Goal: Task Accomplishment & Management: Use online tool/utility

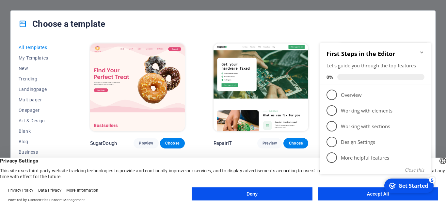
click at [293, 25] on div "Choose a template" at bounding box center [223, 24] width 425 height 26
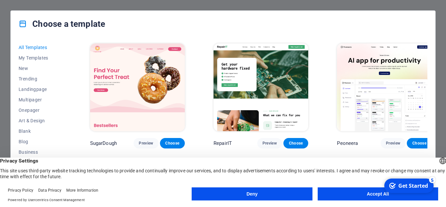
click at [293, 25] on div "Choose a template" at bounding box center [223, 24] width 425 height 26
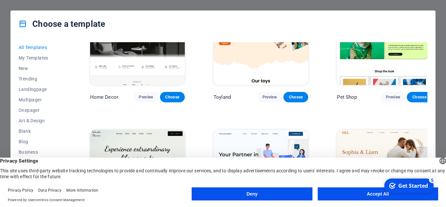
scroll to position [311, 0]
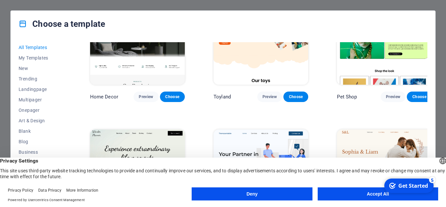
click at [344, 191] on button "Accept All" at bounding box center [378, 193] width 121 height 13
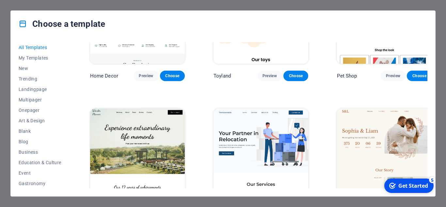
scroll to position [334, 0]
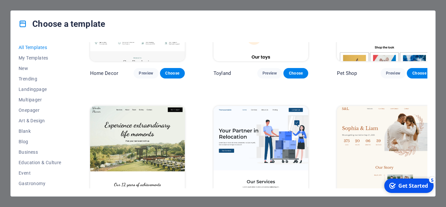
click at [159, 120] on img at bounding box center [137, 150] width 95 height 88
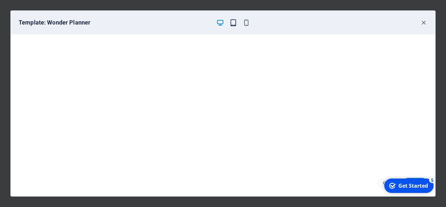
click at [234, 23] on icon "button" at bounding box center [234, 23] width 8 height 8
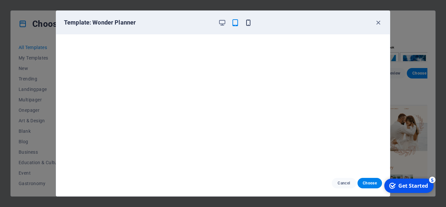
click at [245, 24] on icon "button" at bounding box center [249, 23] width 8 height 8
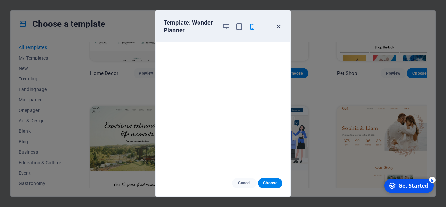
click at [281, 25] on icon "button" at bounding box center [279, 27] width 8 height 8
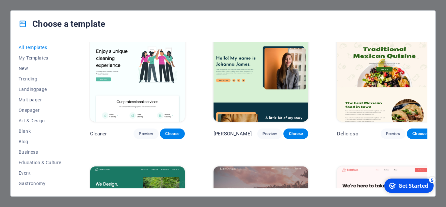
scroll to position [1070, 0]
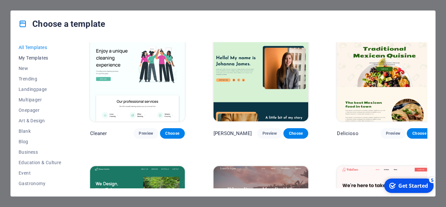
click at [34, 57] on span "My Templates" at bounding box center [40, 57] width 43 height 5
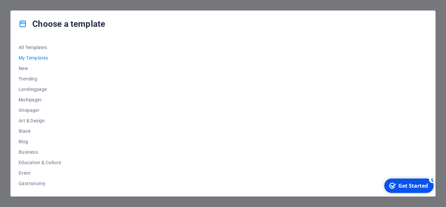
scroll to position [0, 0]
click at [25, 68] on span "New" at bounding box center [40, 68] width 43 height 5
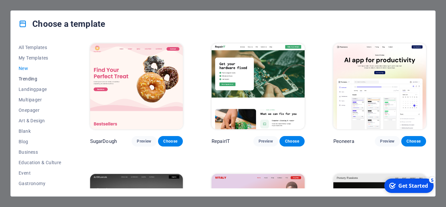
click at [26, 80] on span "Trending" at bounding box center [40, 78] width 43 height 5
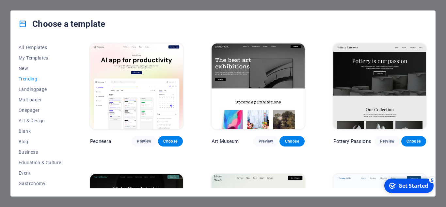
click at [162, 92] on img at bounding box center [136, 86] width 93 height 86
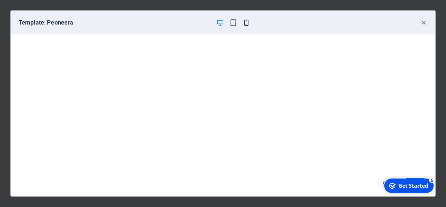
click at [245, 21] on icon "button" at bounding box center [247, 23] width 8 height 8
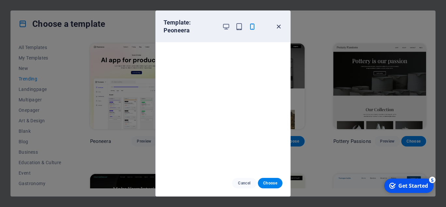
click at [278, 27] on icon "button" at bounding box center [279, 27] width 8 height 8
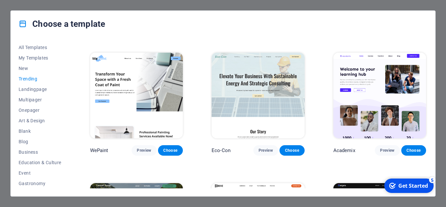
scroll to position [252, 0]
click at [288, 76] on img at bounding box center [258, 95] width 93 height 86
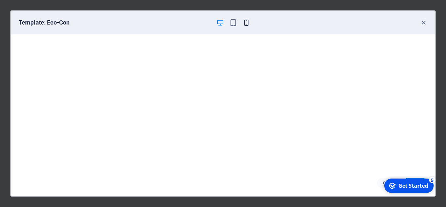
click at [246, 23] on icon "button" at bounding box center [247, 23] width 8 height 8
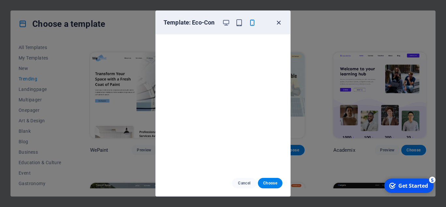
click at [279, 25] on icon "button" at bounding box center [279, 23] width 8 height 8
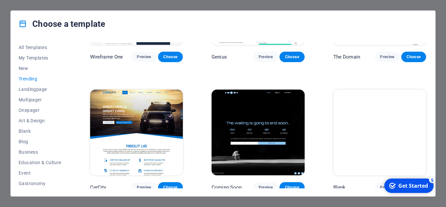
scroll to position [606, 0]
click at [262, 109] on img at bounding box center [258, 133] width 93 height 86
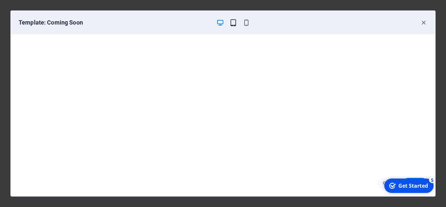
click at [232, 20] on icon "button" at bounding box center [234, 23] width 8 height 8
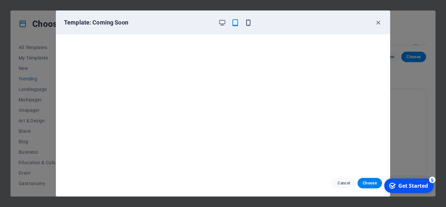
click at [245, 22] on icon "button" at bounding box center [249, 23] width 8 height 8
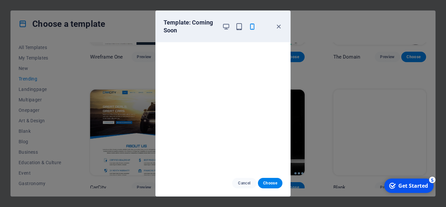
click at [279, 21] on div "Template: Coming Soon" at bounding box center [223, 26] width 135 height 31
click at [278, 28] on icon "button" at bounding box center [279, 27] width 8 height 8
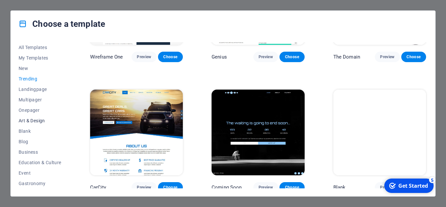
click at [24, 119] on span "Art & Design" at bounding box center [40, 120] width 43 height 5
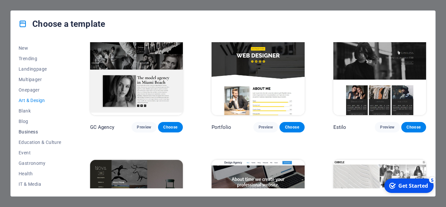
scroll to position [20, 0]
click at [41, 147] on button "Education & Culture" at bounding box center [40, 143] width 43 height 10
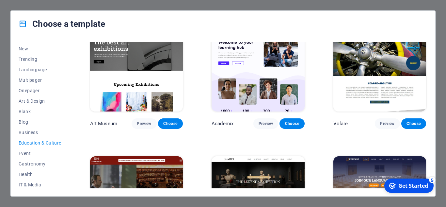
scroll to position [18, 0]
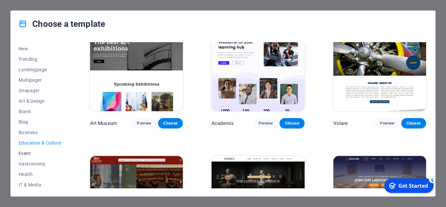
click at [27, 156] on span "Event" at bounding box center [40, 153] width 43 height 5
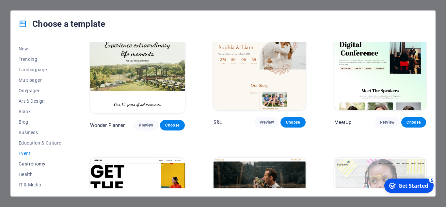
click at [34, 162] on span "Gastronomy" at bounding box center [40, 163] width 43 height 5
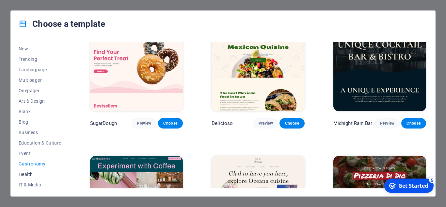
click at [33, 169] on button "Health" at bounding box center [40, 174] width 43 height 10
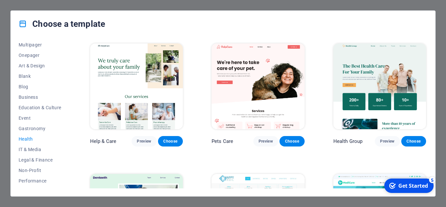
scroll to position [55, 0]
click at [29, 150] on span "IT & Media" at bounding box center [40, 148] width 43 height 5
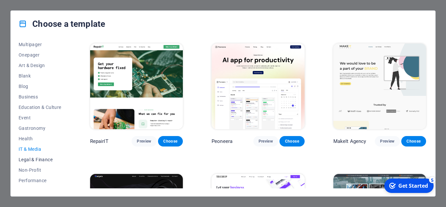
click at [34, 158] on span "Legal & Finance" at bounding box center [40, 159] width 43 height 5
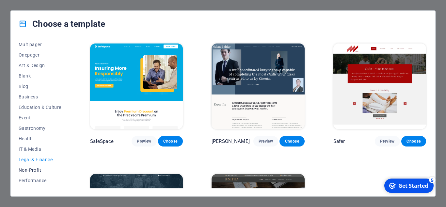
click at [32, 168] on span "Non-Profit" at bounding box center [40, 169] width 43 height 5
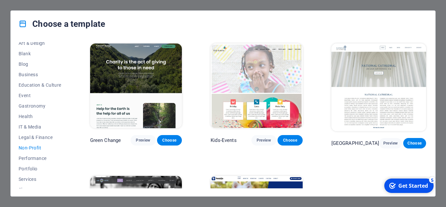
scroll to position [78, 0]
click at [32, 155] on span "Performance" at bounding box center [40, 157] width 43 height 5
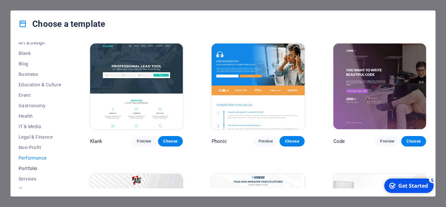
click at [27, 167] on span "Portfolio" at bounding box center [40, 168] width 43 height 5
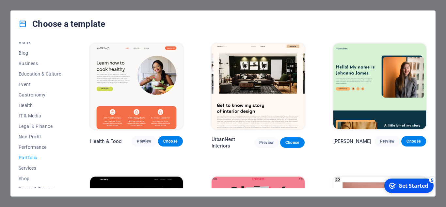
scroll to position [89, 0]
click at [27, 167] on span "Services" at bounding box center [40, 167] width 43 height 5
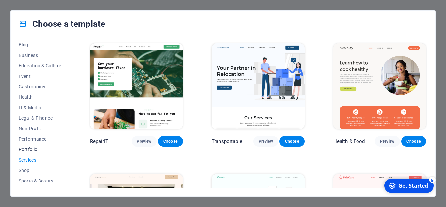
scroll to position [97, 0]
click at [27, 167] on span "Shop" at bounding box center [40, 169] width 43 height 5
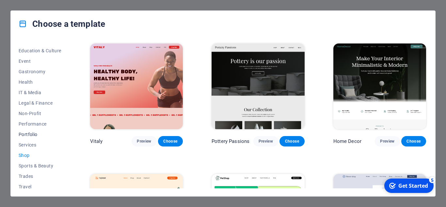
scroll to position [112, 0]
click at [27, 163] on span "Sports & Beauty" at bounding box center [40, 165] width 43 height 5
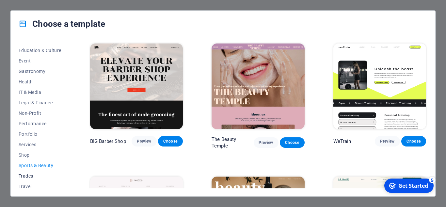
click at [24, 176] on span "Trades" at bounding box center [40, 175] width 43 height 5
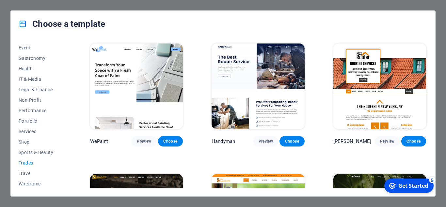
scroll to position [126, 0]
click at [24, 173] on span "Travel" at bounding box center [40, 172] width 43 height 5
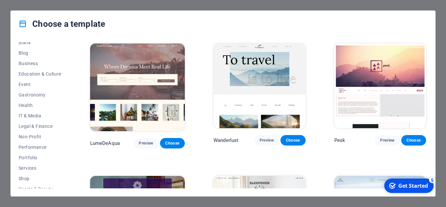
scroll to position [88, 0]
click at [34, 117] on span "IT & Media" at bounding box center [40, 115] width 43 height 5
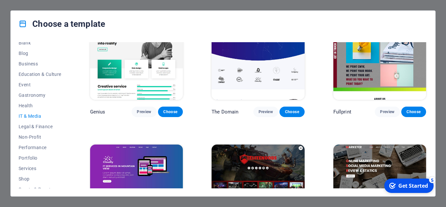
scroll to position [288, 0]
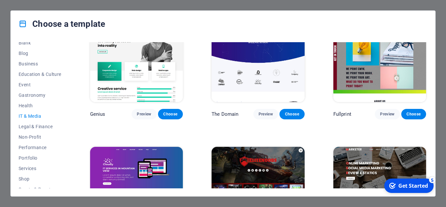
click at [233, 67] on img at bounding box center [258, 59] width 93 height 86
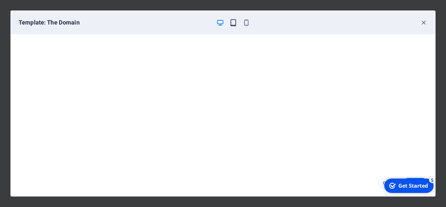
click at [232, 20] on icon "button" at bounding box center [234, 23] width 8 height 8
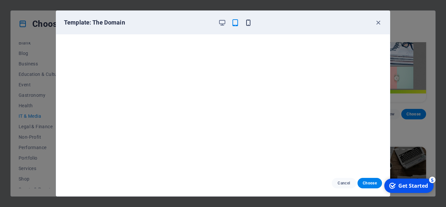
click at [247, 24] on icon "button" at bounding box center [249, 23] width 8 height 8
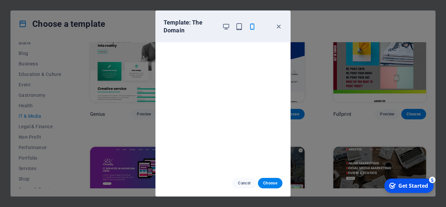
scroll to position [2, 0]
click at [276, 28] on icon "button" at bounding box center [279, 27] width 8 height 8
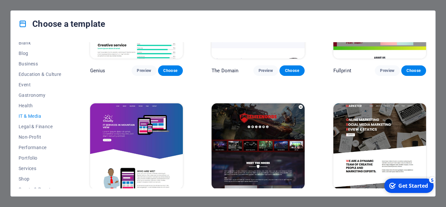
scroll to position [346, 0]
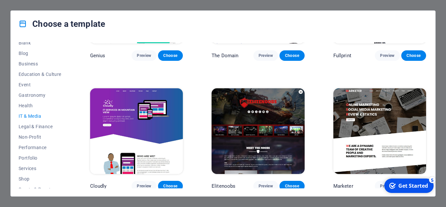
click at [220, 56] on p "The Domain" at bounding box center [225, 55] width 27 height 7
click at [42, 125] on span "Legal & Finance" at bounding box center [40, 126] width 43 height 5
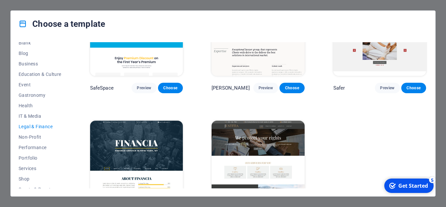
scroll to position [87, 0]
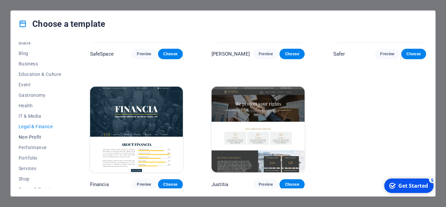
click at [35, 132] on button "Non-Profit" at bounding box center [40, 137] width 43 height 10
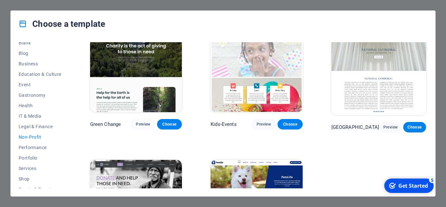
scroll to position [0, 0]
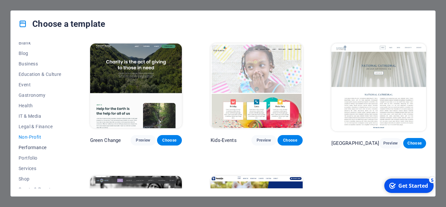
click at [40, 145] on span "Performance" at bounding box center [40, 147] width 43 height 5
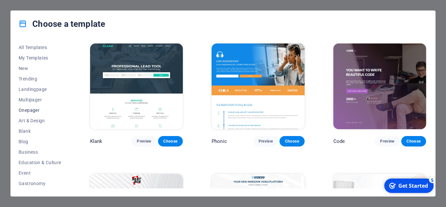
click at [32, 114] on button "Onepager" at bounding box center [40, 110] width 43 height 10
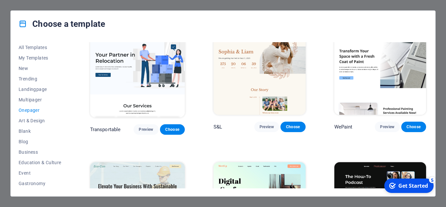
scroll to position [146, 0]
click at [31, 69] on span "New" at bounding box center [40, 68] width 43 height 5
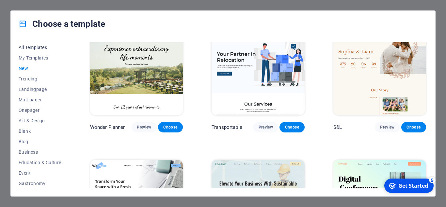
click at [40, 45] on span "All Templates" at bounding box center [40, 47] width 43 height 5
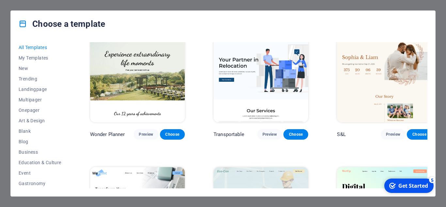
click at [40, 45] on span "All Templates" at bounding box center [40, 47] width 43 height 5
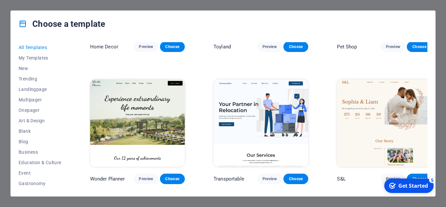
scroll to position [361, 0]
click at [170, 83] on img at bounding box center [137, 124] width 95 height 88
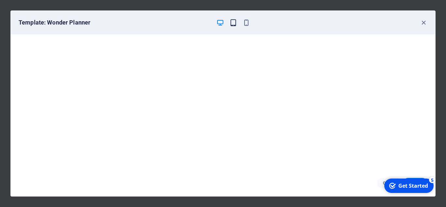
click at [234, 24] on icon "button" at bounding box center [234, 23] width 8 height 8
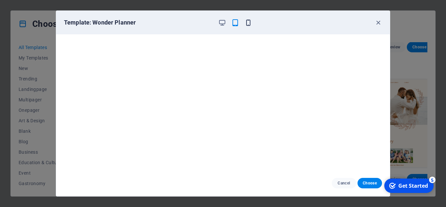
click at [246, 23] on icon "button" at bounding box center [249, 23] width 8 height 8
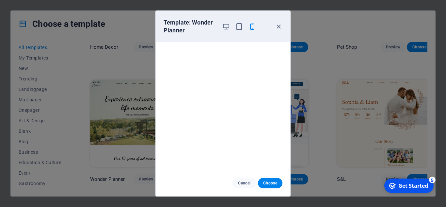
scroll to position [2, 0]
click at [277, 26] on icon "button" at bounding box center [279, 27] width 8 height 8
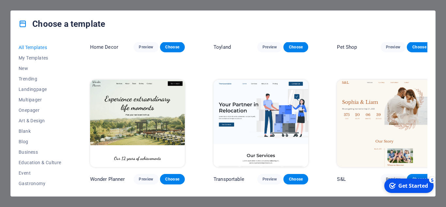
click at [277, 26] on div "Choose a template" at bounding box center [223, 24] width 425 height 26
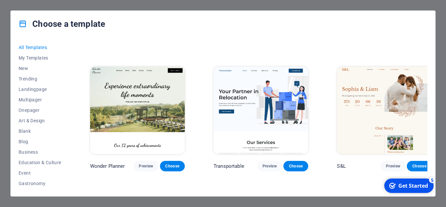
scroll to position [374, 0]
click at [285, 98] on img at bounding box center [261, 110] width 95 height 88
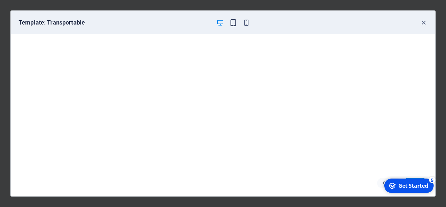
click at [235, 25] on icon "button" at bounding box center [234, 23] width 8 height 8
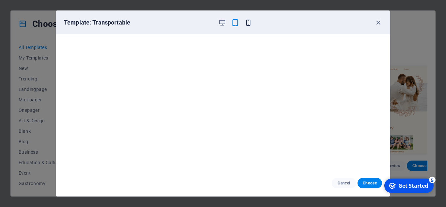
click at [247, 25] on icon "button" at bounding box center [249, 23] width 8 height 8
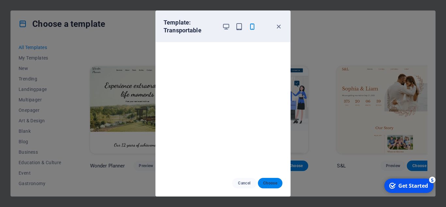
click at [277, 179] on button "Choose" at bounding box center [270, 183] width 25 height 10
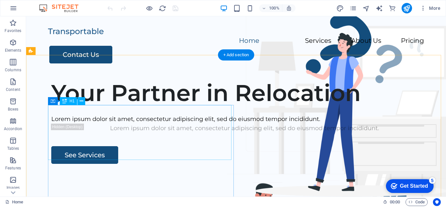
click at [190, 107] on div "Your Partner in Relocation" at bounding box center [244, 92] width 387 height 27
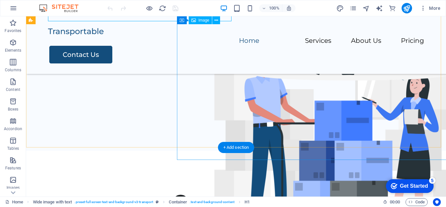
scroll to position [116, 0]
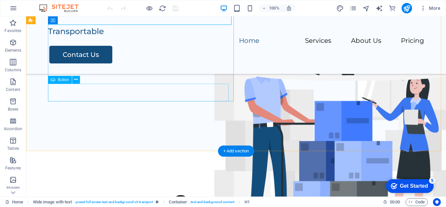
click at [96, 29] on div "See Services" at bounding box center [244, 21] width 387 height 18
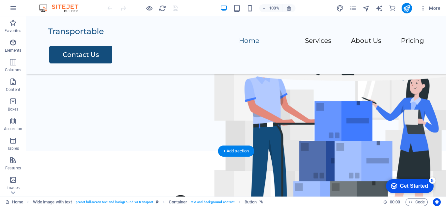
drag, startPoint x: 96, startPoint y: 92, endPoint x: 74, endPoint y: 91, distance: 21.6
drag, startPoint x: 77, startPoint y: 76, endPoint x: 73, endPoint y: 94, distance: 18.4
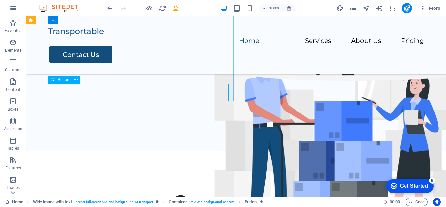
click at [64, 80] on span "Button" at bounding box center [63, 80] width 11 height 4
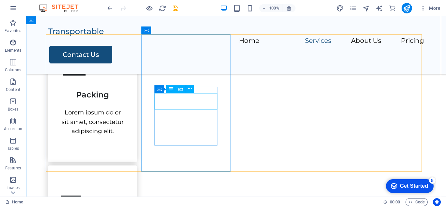
scroll to position [335, 0]
